Goal: Transaction & Acquisition: Purchase product/service

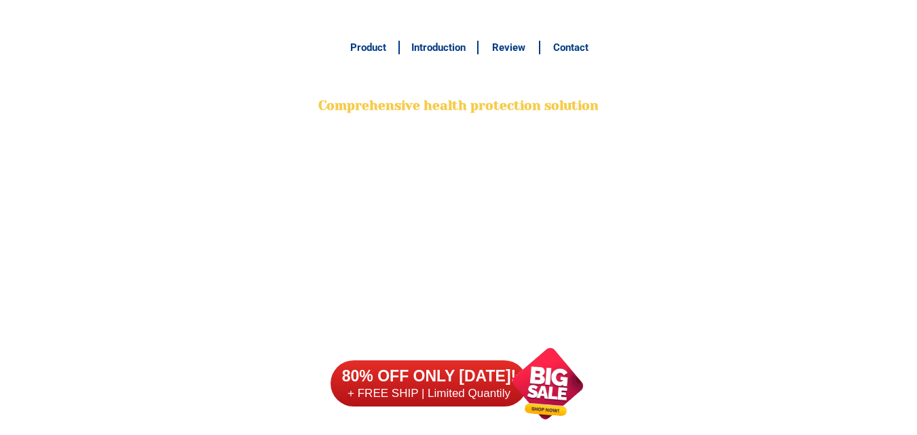
type input "09559306103"
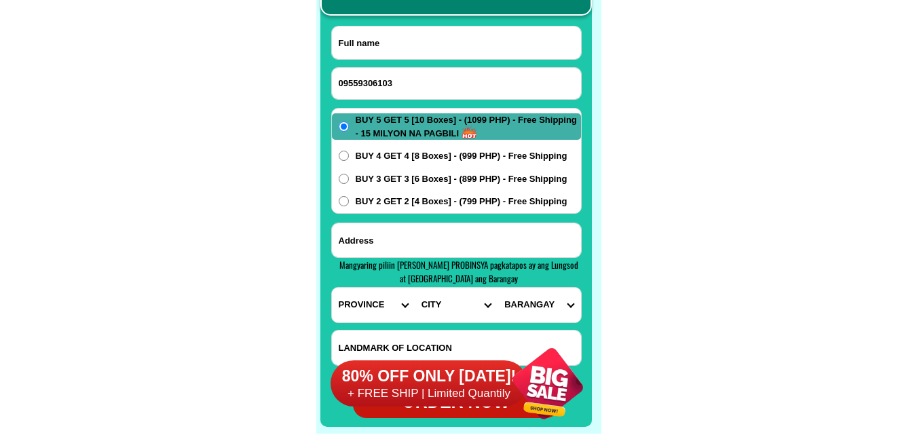
click at [468, 48] on input "Input full_name" at bounding box center [456, 42] width 249 height 33
paste input "[PERSON_NAME]"
type input "[PERSON_NAME]"
drag, startPoint x: 415, startPoint y: 248, endPoint x: 417, endPoint y: 230, distance: 17.8
click at [415, 248] on input "Input address" at bounding box center [456, 240] width 249 height 34
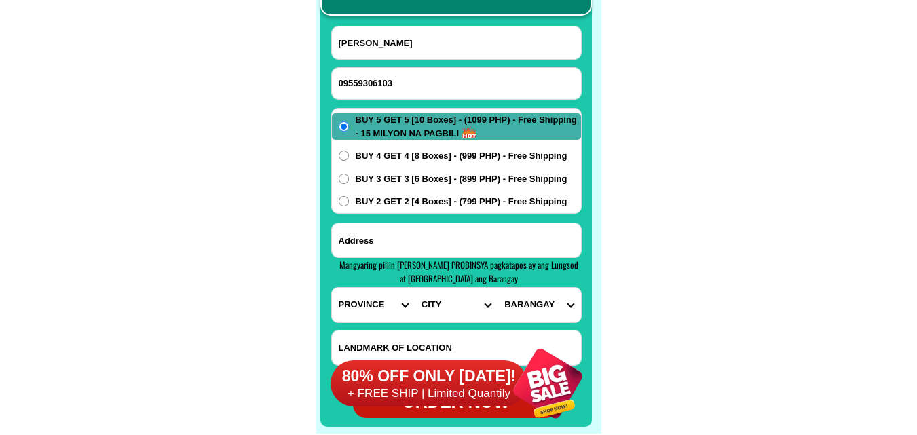
paste input "poblacion [GEOGRAPHIC_DATA] upper malapit sa terminal sa tabi ni [GEOGRAPHIC_DA…"
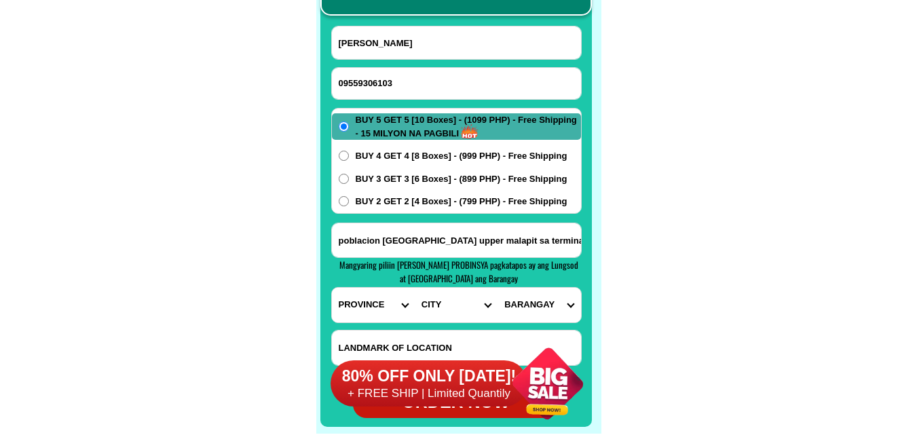
scroll to position [0, 143]
type input "poblacion [GEOGRAPHIC_DATA] upper malapit sa terminal sa tabi ni [GEOGRAPHIC_DA…"
click at [368, 310] on select "PROVINCE [GEOGRAPHIC_DATA] [GEOGRAPHIC_DATA] [GEOGRAPHIC_DATA] [GEOGRAPHIC_DATA…" at bounding box center [373, 305] width 83 height 35
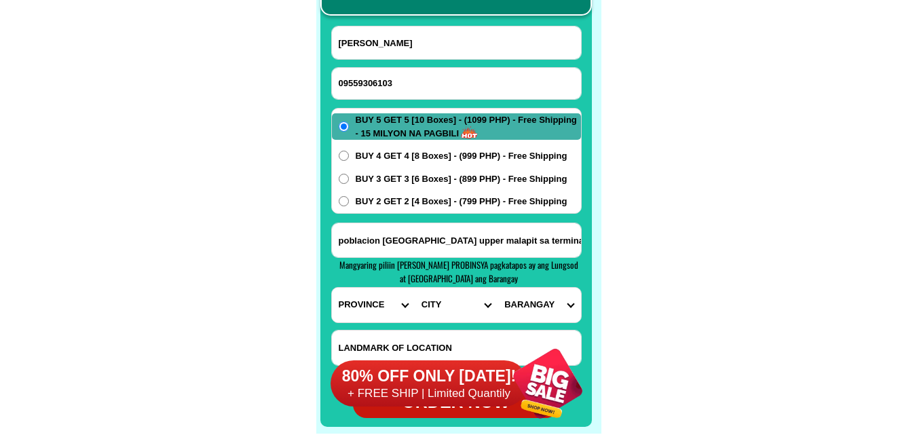
select select "63_811"
click at [332, 288] on select "PROVINCE [GEOGRAPHIC_DATA] [GEOGRAPHIC_DATA] [GEOGRAPHIC_DATA] [GEOGRAPHIC_DATA…" at bounding box center [373, 305] width 83 height 35
click at [432, 303] on select "CITY Aborlan [PERSON_NAME] Bataraza Brookes-point [GEOGRAPHIC_DATA] [GEOGRAPHIC…" at bounding box center [456, 305] width 83 height 35
select select "63_8111672"
click at [415, 288] on select "CITY Aborlan [PERSON_NAME] Bataraza Brookes-point [GEOGRAPHIC_DATA] [GEOGRAPHIC…" at bounding box center [456, 305] width 83 height 35
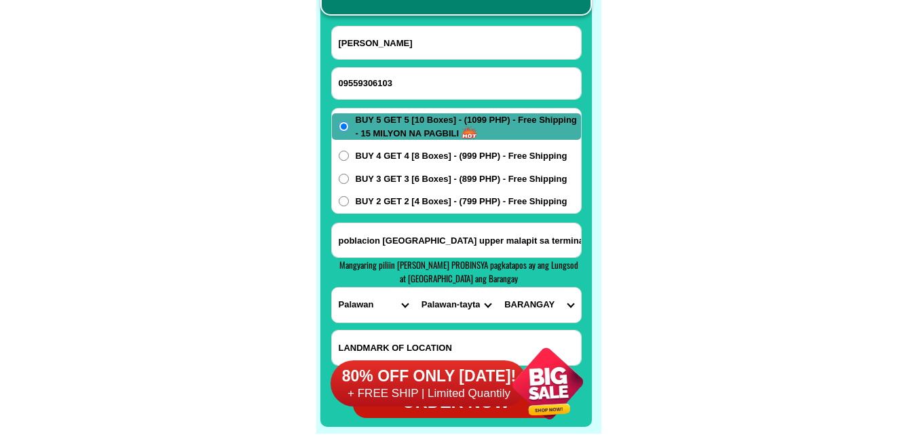
click at [553, 301] on select "BARANGAY Abongan Alacalian Banbanan Bantulan Baras (pangpang) Batas Bato Beton …" at bounding box center [539, 305] width 83 height 35
select select "63_81116721229"
click at [498, 288] on select "BARANGAY Abongan Alacalian Banbanan Bantulan Baras (pangpang) Batas Bato Beton …" at bounding box center [539, 305] width 83 height 35
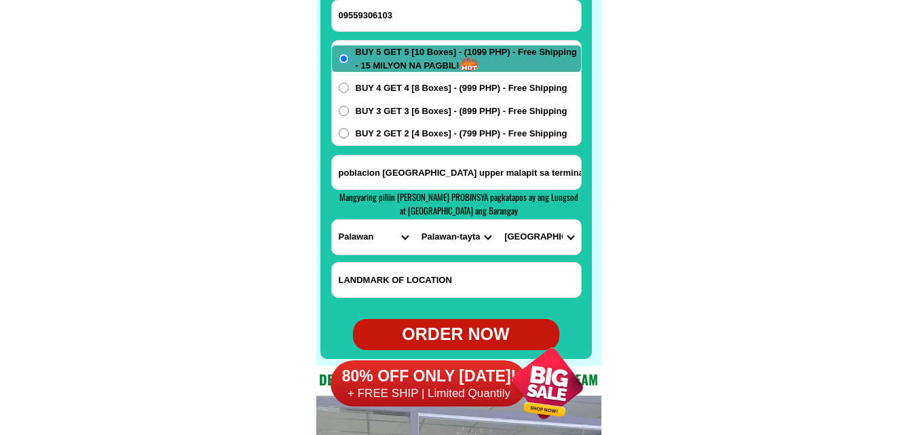
click at [466, 339] on div "80% OFF ONLY [DATE]! + FREE SHIP | Limited Quantily" at bounding box center [465, 383] width 269 height 103
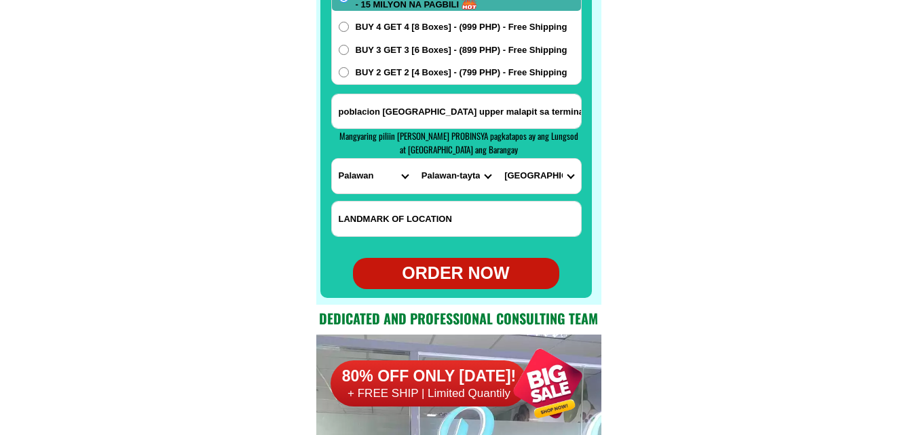
scroll to position [10907, 0]
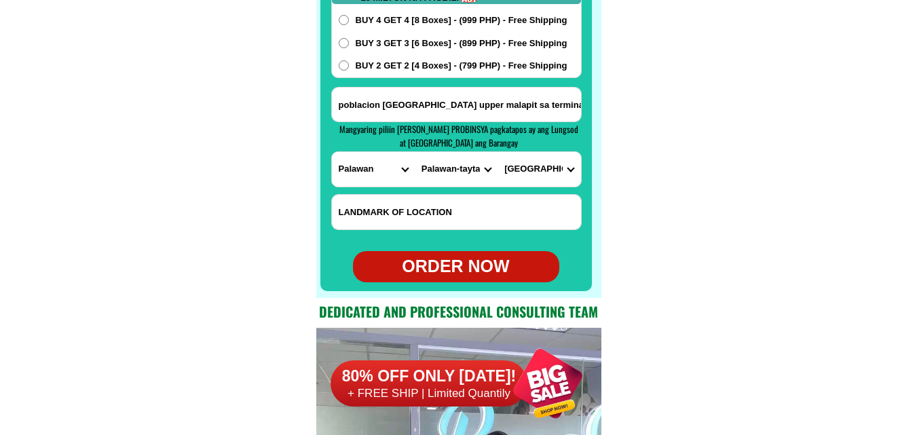
click at [472, 272] on div "ORDER NOW" at bounding box center [456, 267] width 206 height 26
radio input "true"
